Goal: Subscribe to service/newsletter

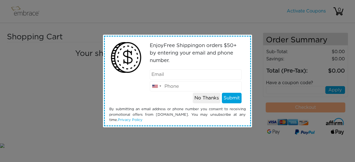
click at [198, 78] on input "email" at bounding box center [196, 74] width 92 height 11
type input "[EMAIL_ADDRESS][DOMAIN_NAME]"
click at [192, 87] on input "tel" at bounding box center [196, 86] width 92 height 11
type input "7542710352"
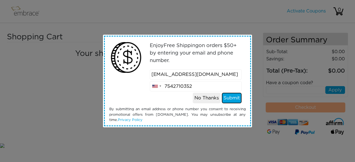
click at [233, 96] on button "Submit" at bounding box center [232, 98] width 20 height 11
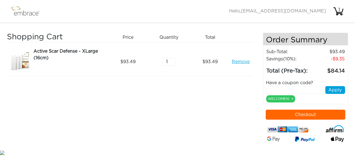
click at [21, 12] on img at bounding box center [28, 11] width 36 height 14
click at [22, 11] on img at bounding box center [28, 11] width 36 height 14
